Goal: Task Accomplishment & Management: Use online tool/utility

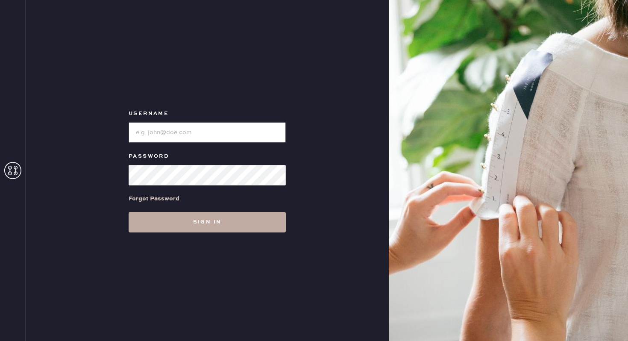
type input "reformationponce"
click at [212, 226] on button "Sign in" at bounding box center [207, 222] width 157 height 21
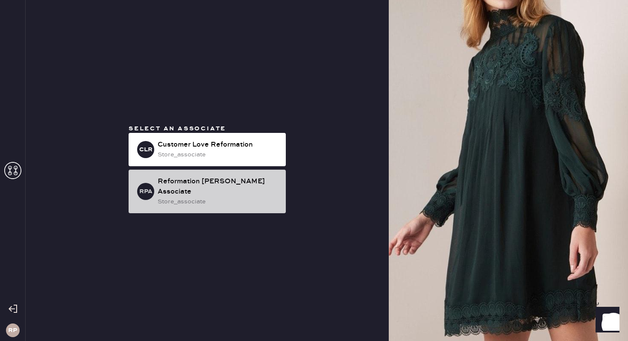
click at [212, 184] on div "Reformation [PERSON_NAME] Associate" at bounding box center [218, 186] width 121 height 21
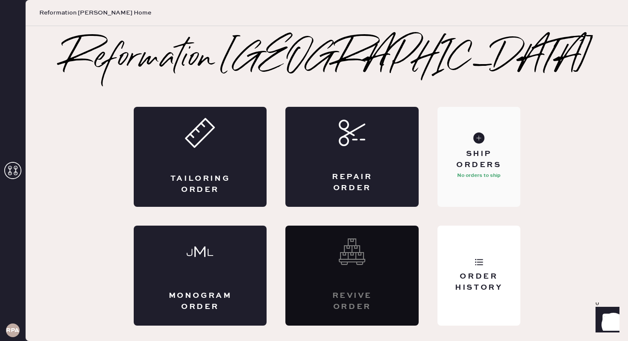
click at [486, 169] on div "Ship Orders" at bounding box center [478, 159] width 69 height 21
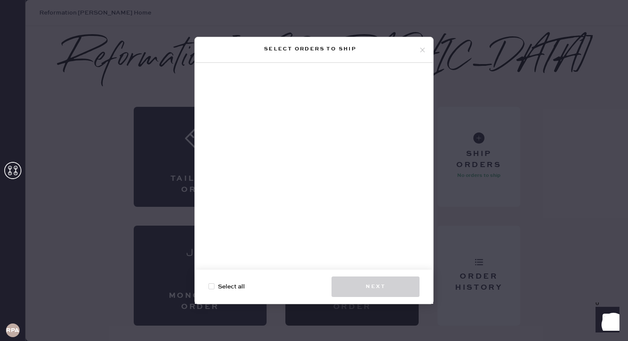
click at [230, 284] on span "Select all" at bounding box center [231, 286] width 27 height 9
click at [209, 282] on input "Select all" at bounding box center [209, 282] width 0 height 0
checkbox input "true"
click at [421, 51] on icon at bounding box center [423, 50] width 8 height 8
